Goal: Check status: Check status

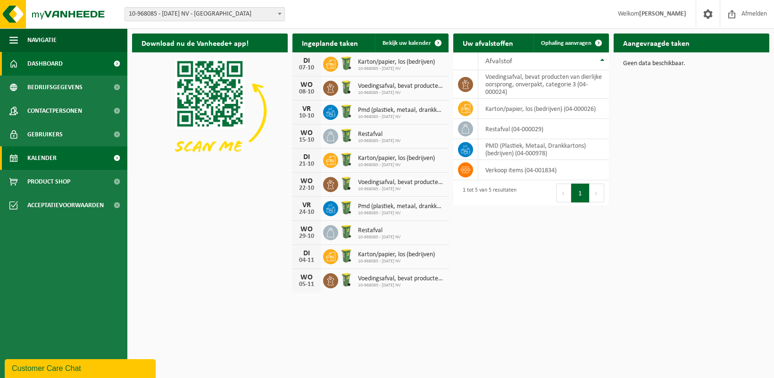
click at [61, 156] on link "Kalender" at bounding box center [63, 158] width 127 height 24
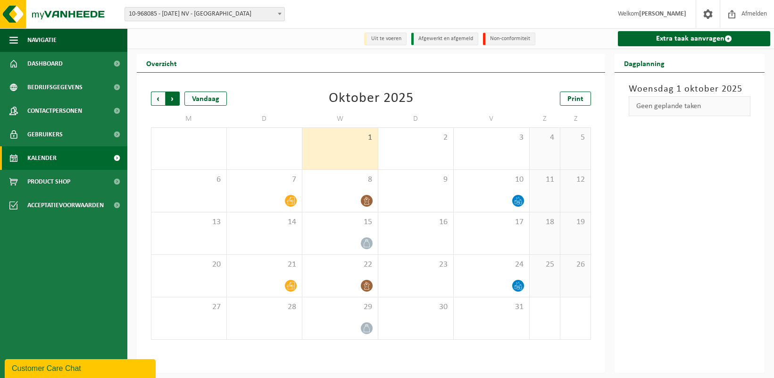
click at [158, 102] on span "Vorige" at bounding box center [158, 99] width 14 height 14
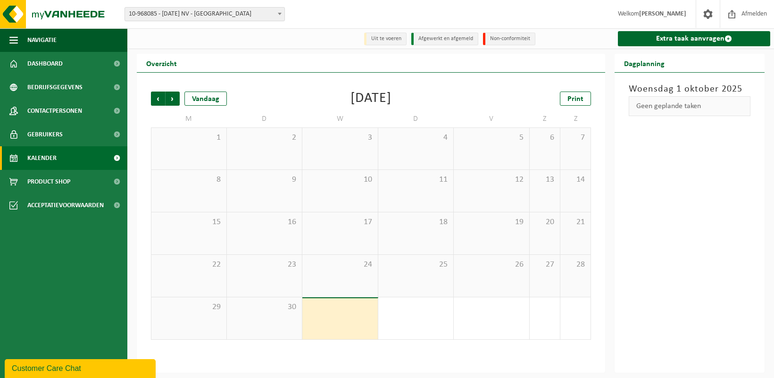
click at [443, 40] on li "Afgewerkt en afgemeld" at bounding box center [444, 39] width 67 height 13
click at [330, 267] on span "24" at bounding box center [340, 264] width 66 height 10
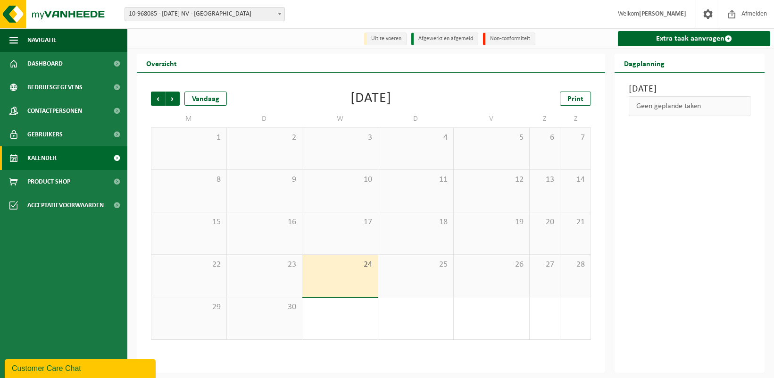
drag, startPoint x: 413, startPoint y: 264, endPoint x: 423, endPoint y: 264, distance: 9.4
click at [413, 264] on span "25" at bounding box center [416, 264] width 66 height 10
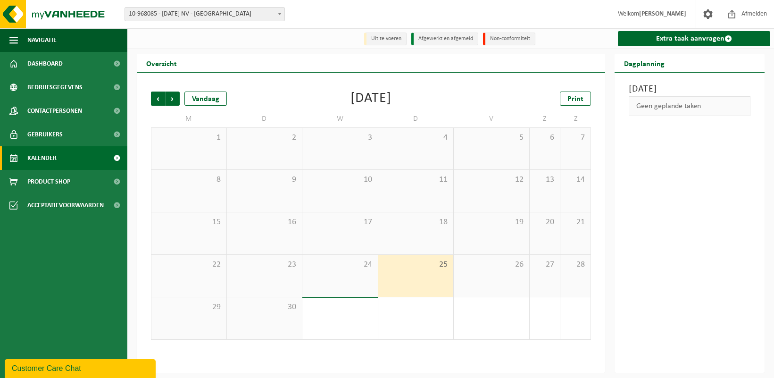
click at [454, 263] on div "26" at bounding box center [491, 276] width 75 height 42
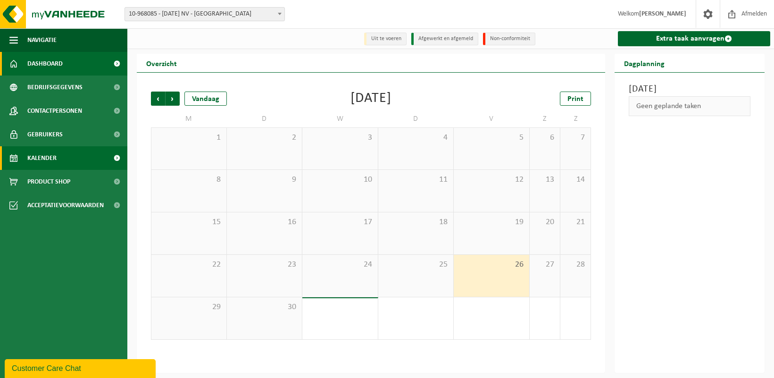
click at [44, 60] on span "Dashboard" at bounding box center [44, 64] width 35 height 24
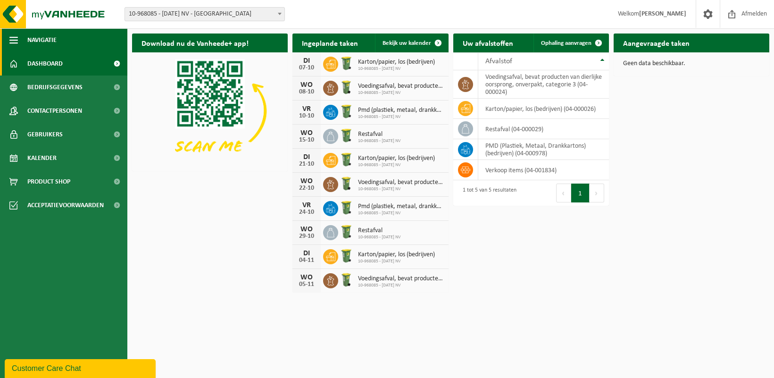
click at [18, 33] on button "Navigatie" at bounding box center [63, 40] width 127 height 24
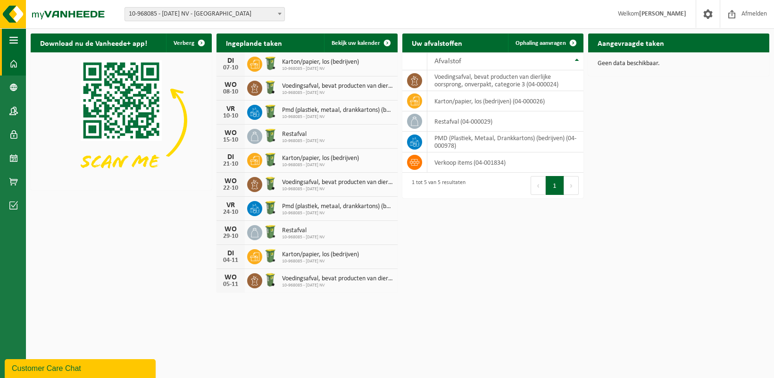
click at [13, 37] on span "button" at bounding box center [13, 40] width 8 height 24
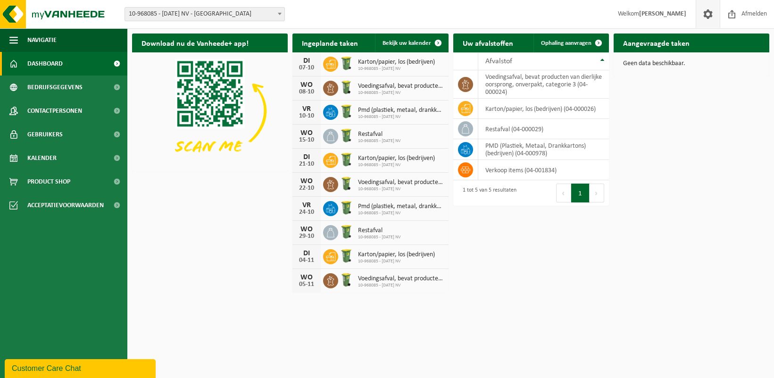
click at [709, 14] on span at bounding box center [708, 14] width 14 height 28
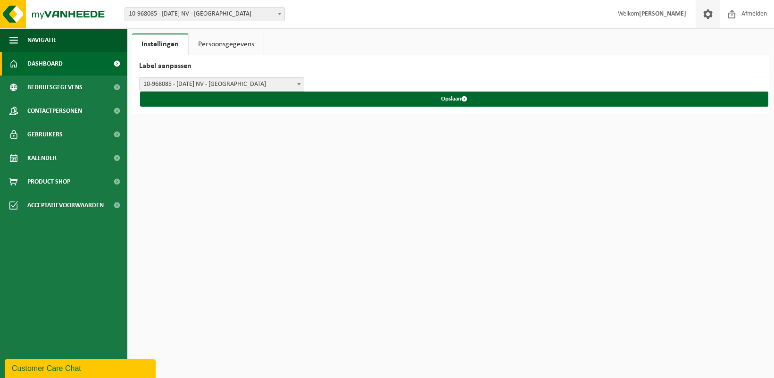
click at [58, 66] on span "Dashboard" at bounding box center [44, 64] width 35 height 24
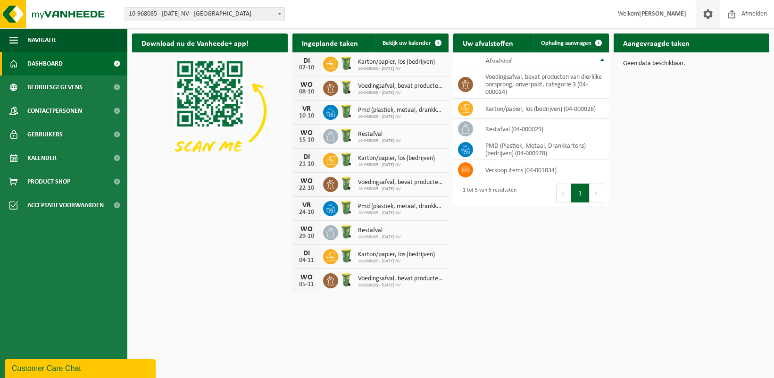
click at [706, 15] on span at bounding box center [708, 14] width 14 height 28
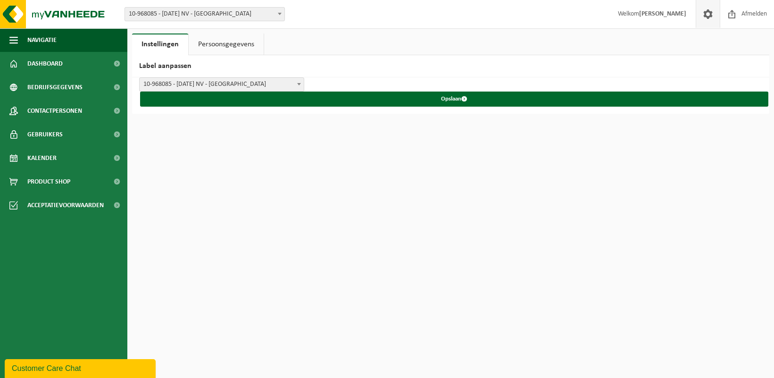
click at [224, 41] on link "Persoonsgegevens" at bounding box center [226, 44] width 75 height 22
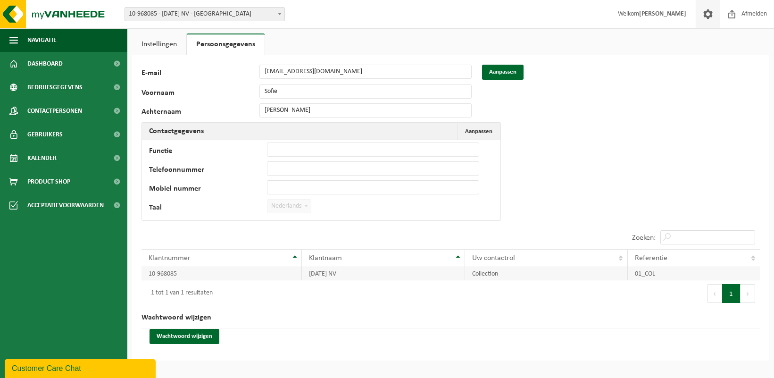
click at [355, 272] on td "17 DECEMBER NV" at bounding box center [383, 273] width 163 height 13
click at [159, 43] on link "Instellingen" at bounding box center [159, 44] width 54 height 22
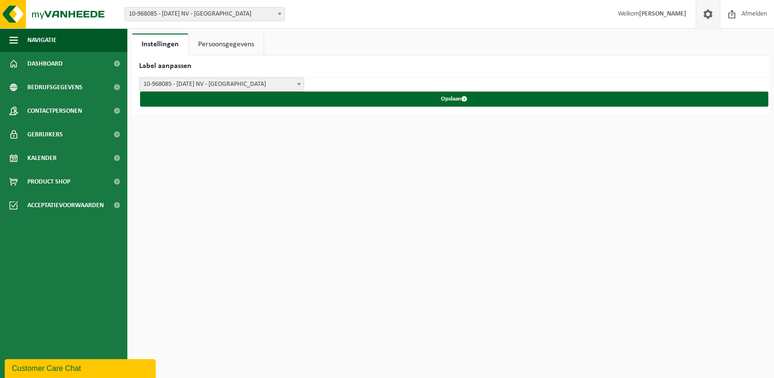
click at [297, 84] on b at bounding box center [299, 84] width 4 height 2
click at [74, 67] on link "Dashboard" at bounding box center [63, 64] width 127 height 24
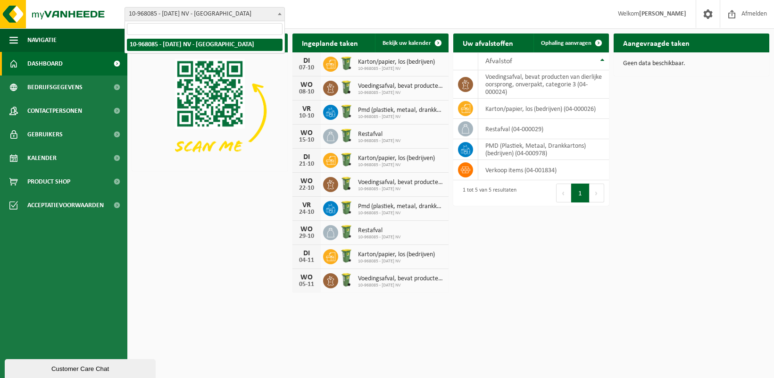
click at [242, 11] on span "10-968085 - [DATE] NV - [GEOGRAPHIC_DATA]" at bounding box center [204, 14] width 159 height 13
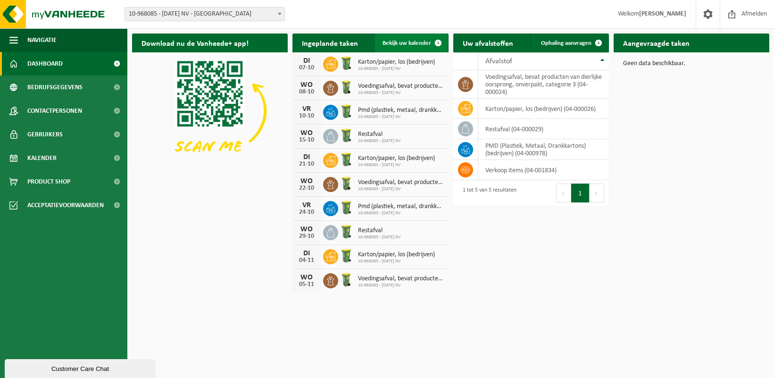
click at [416, 43] on span "Bekijk uw kalender" at bounding box center [407, 43] width 49 height 6
